Goal: Find specific page/section: Find specific page/section

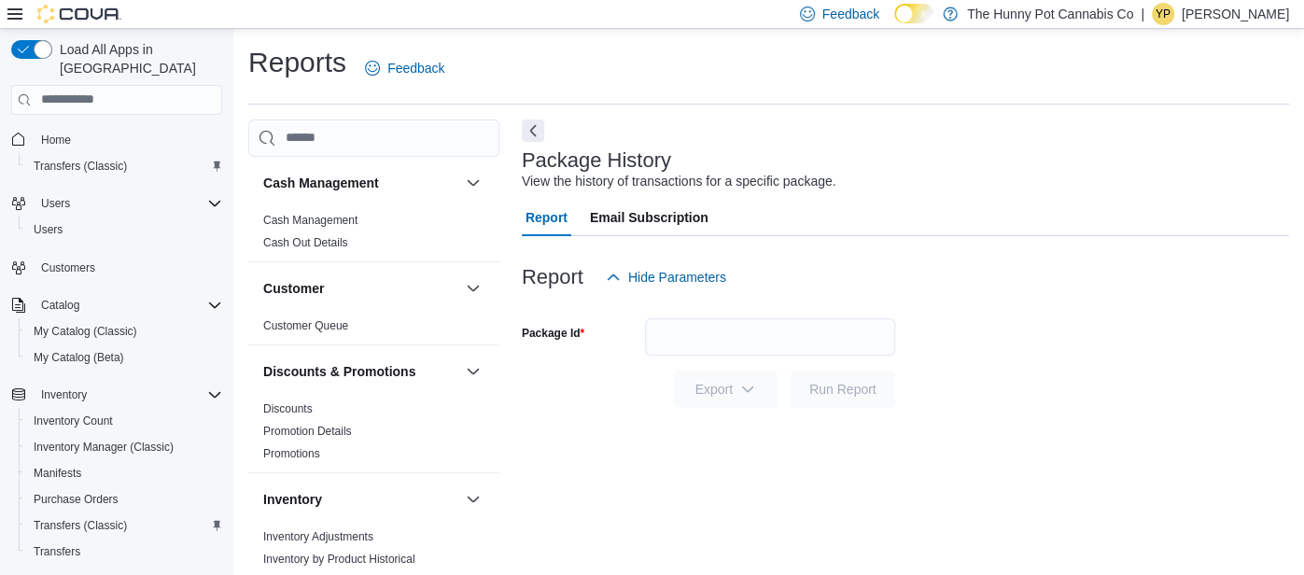
scroll to position [171, 0]
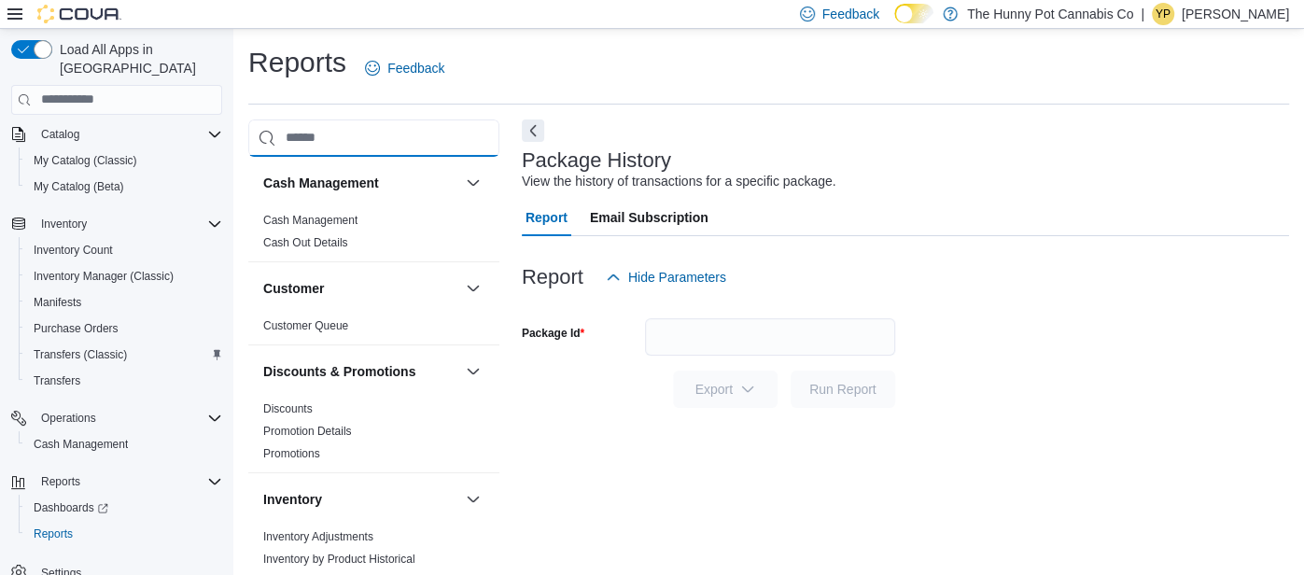
click at [488, 148] on input "search" at bounding box center [373, 137] width 251 height 37
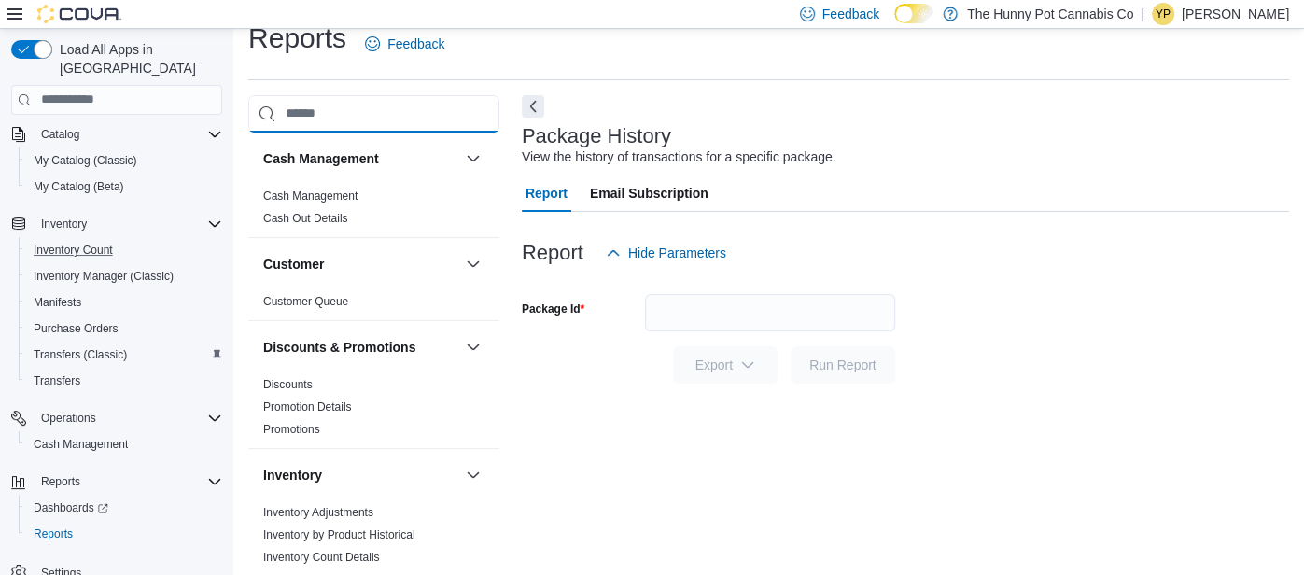
scroll to position [0, 0]
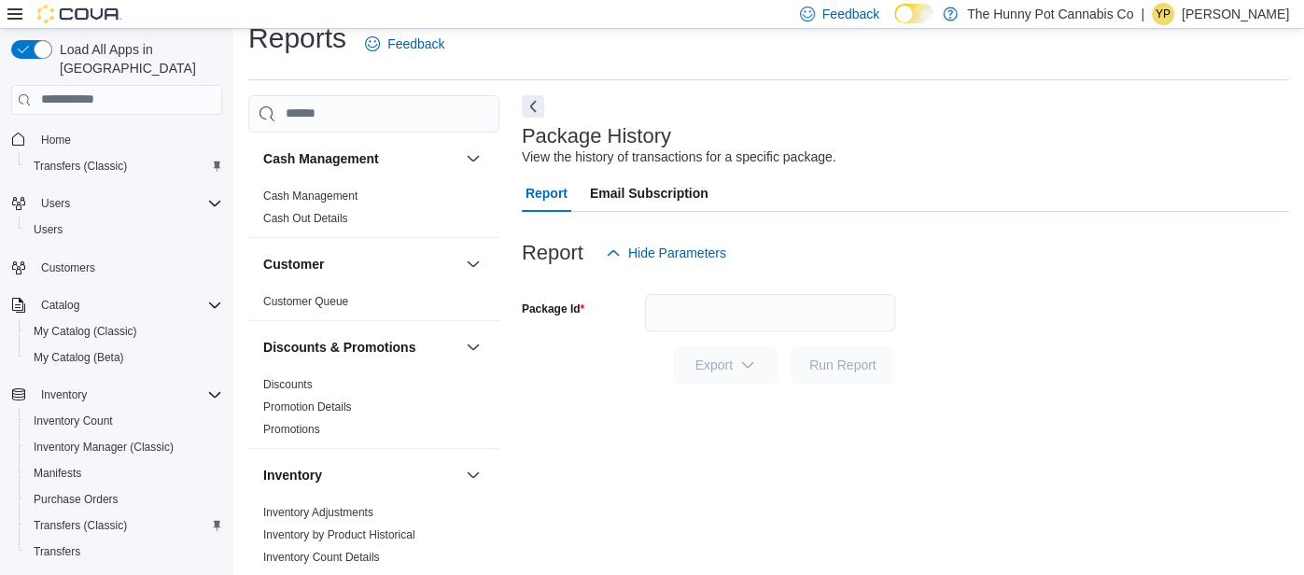
click at [40, 126] on button "Home" at bounding box center [117, 139] width 226 height 27
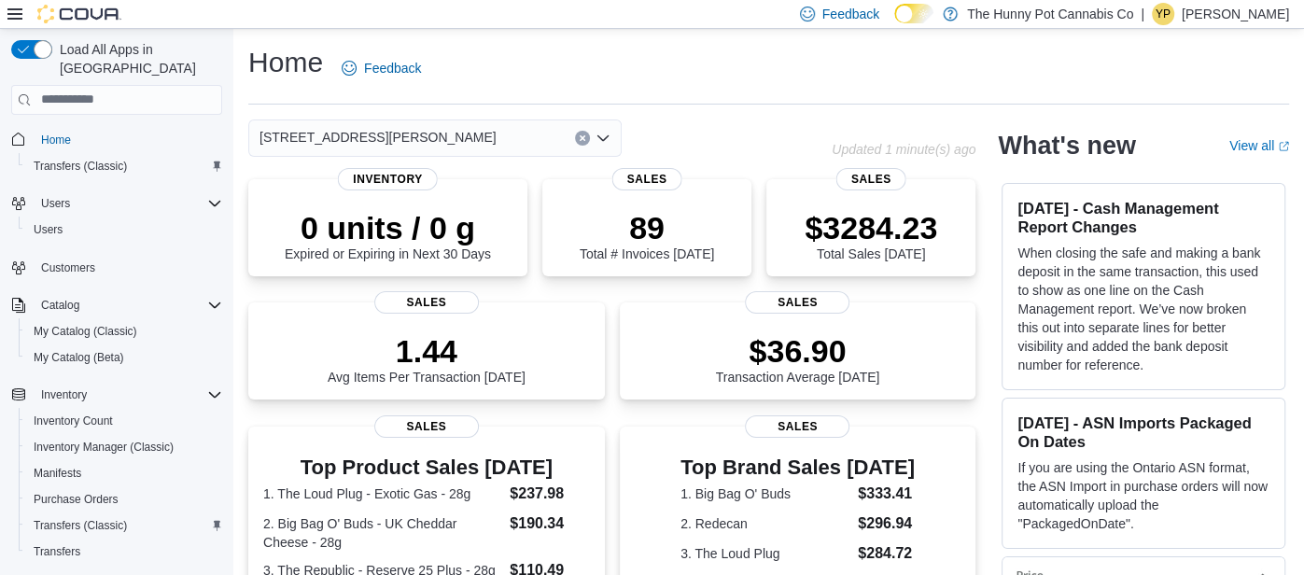
click at [341, 147] on span "[STREET_ADDRESS][PERSON_NAME]" at bounding box center [377, 137] width 237 height 22
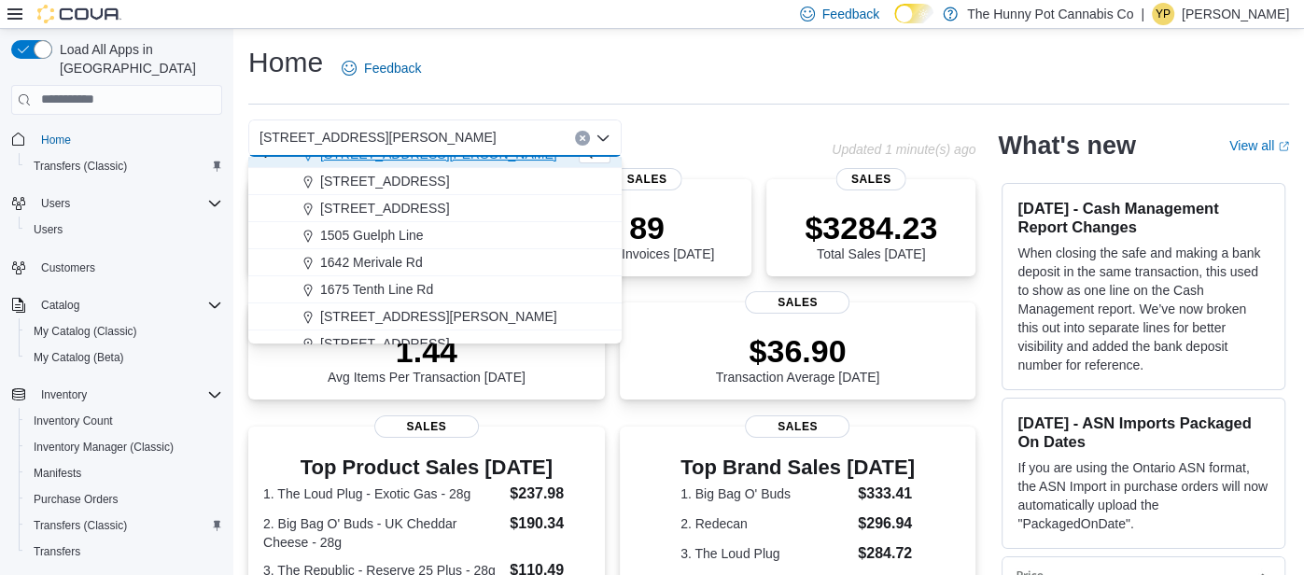
scroll to position [178, 0]
click at [342, 311] on span "[STREET_ADDRESS][PERSON_NAME]" at bounding box center [438, 316] width 237 height 19
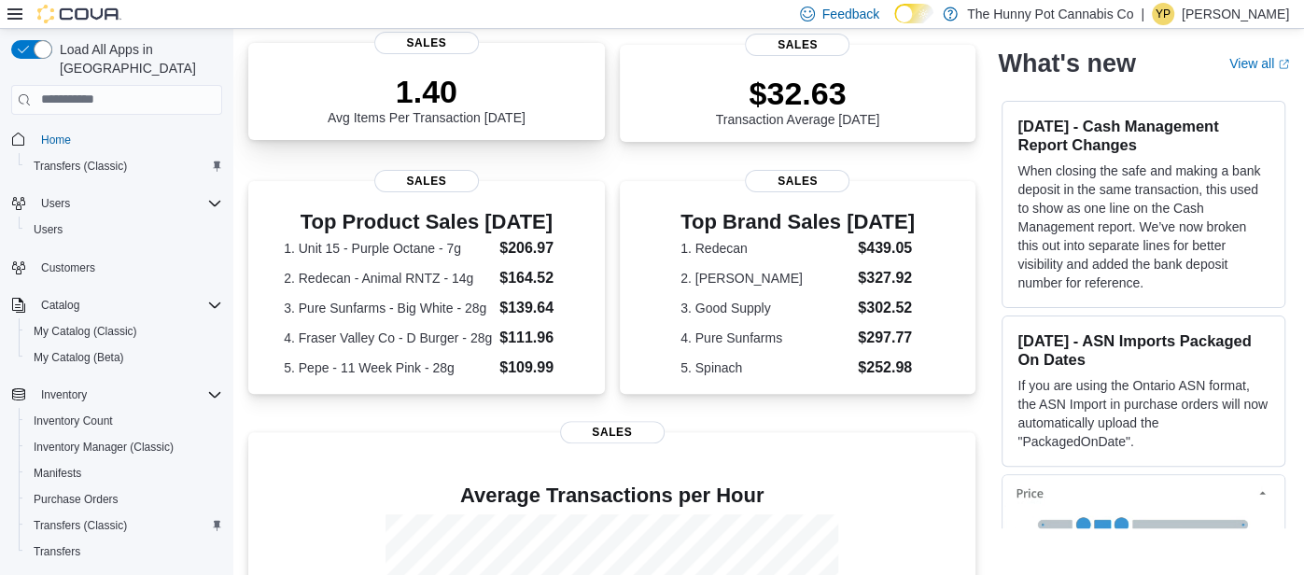
scroll to position [269, 0]
click at [532, 424] on div "0 units / 0 g Expired or Expiring in Next 30 Days Inventory 193 Total # Invoice…" at bounding box center [611, 325] width 727 height 831
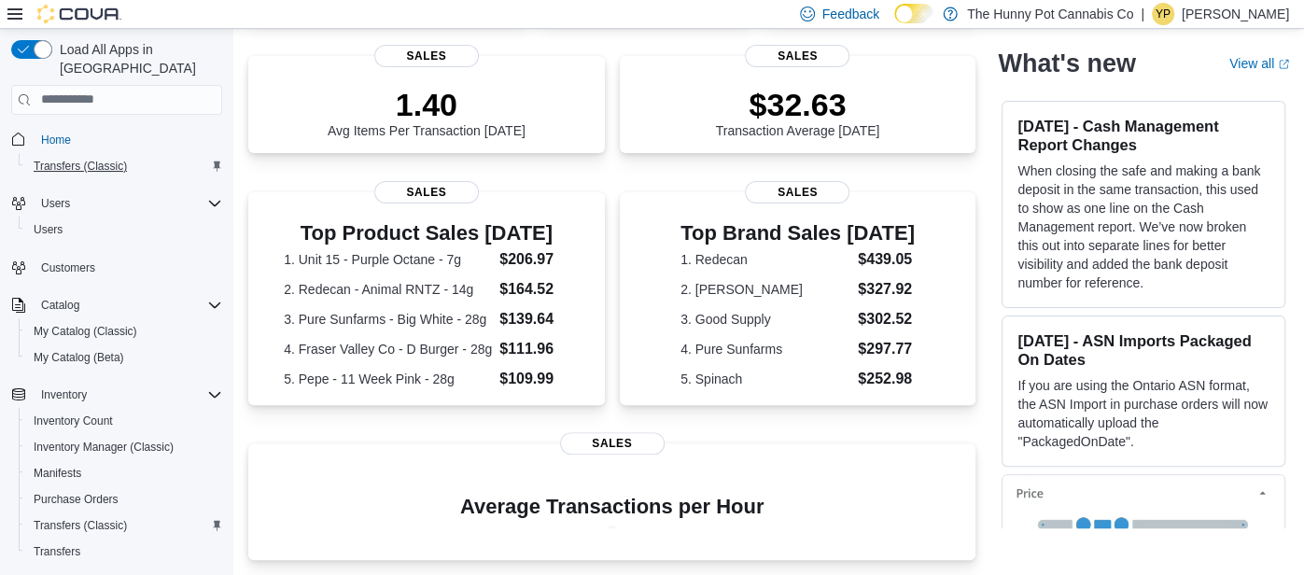
scroll to position [464, 0]
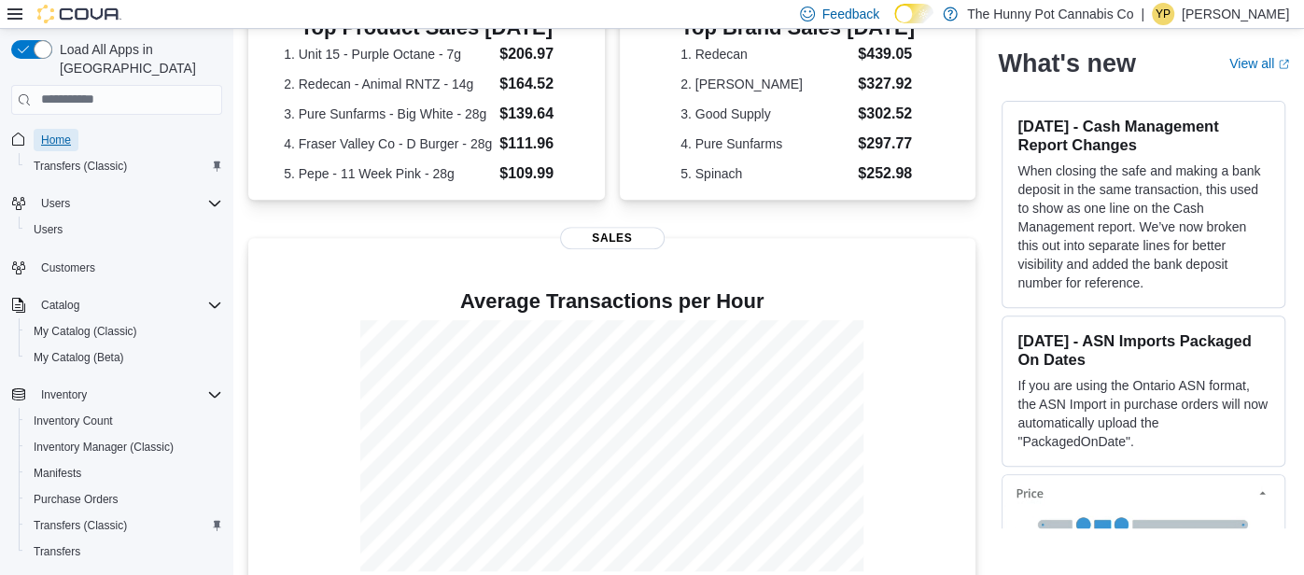
click at [77, 129] on link "Home" at bounding box center [56, 140] width 45 height 22
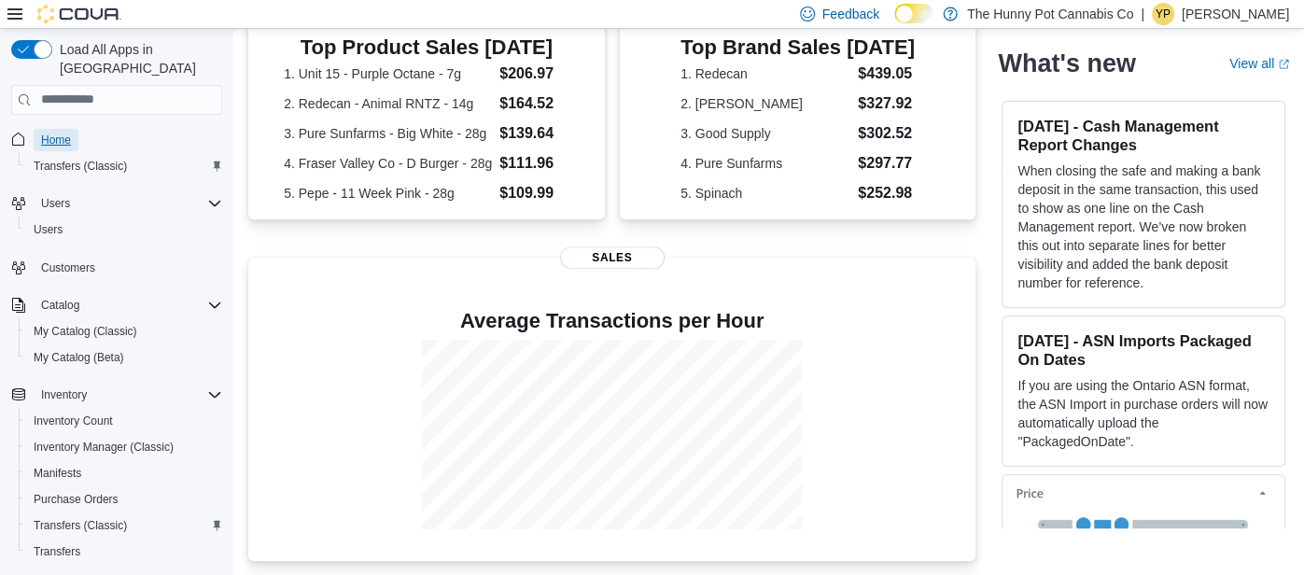
click at [63, 133] on span "Home" at bounding box center [56, 140] width 30 height 15
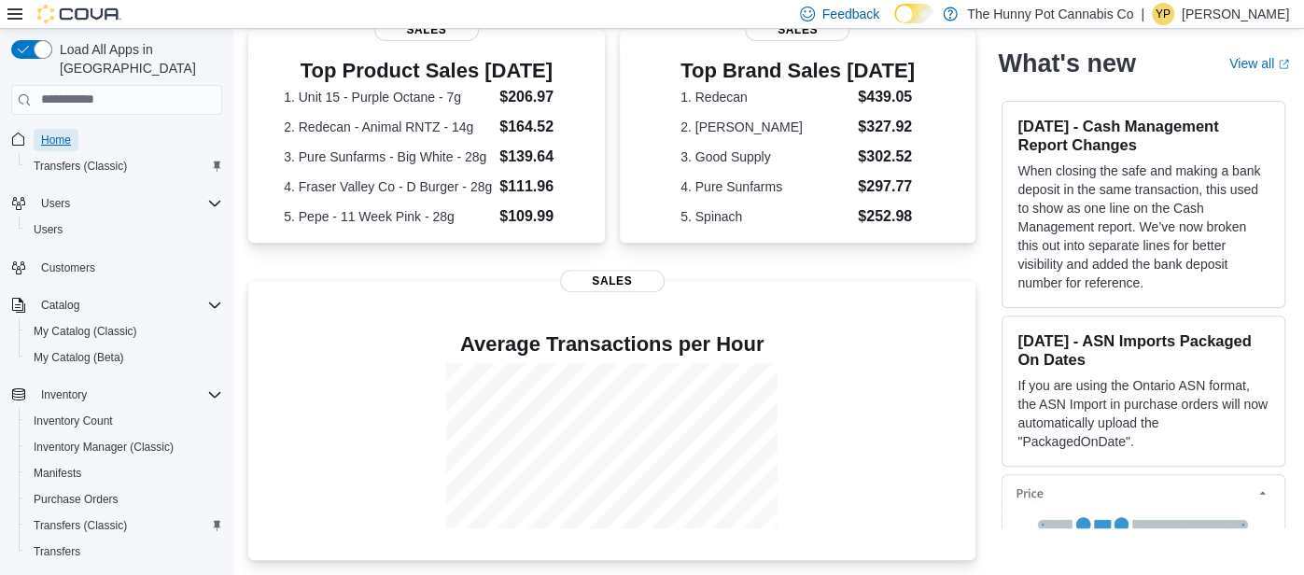
scroll to position [417, 0]
